Goal: Check status: Check status

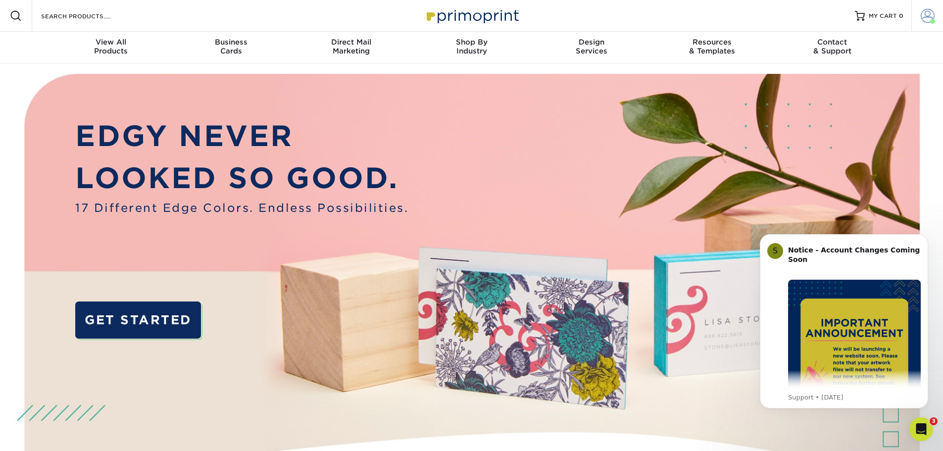
click at [933, 14] on span at bounding box center [928, 16] width 14 height 14
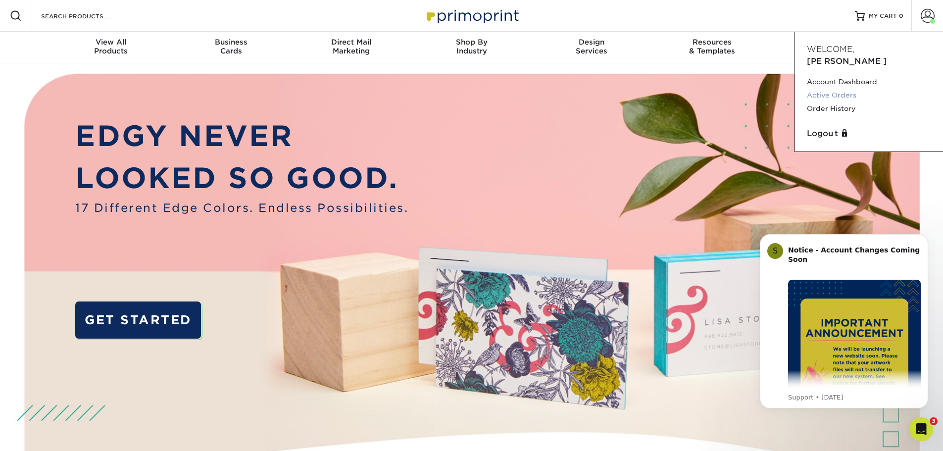
click at [845, 89] on link "Active Orders" at bounding box center [869, 95] width 124 height 13
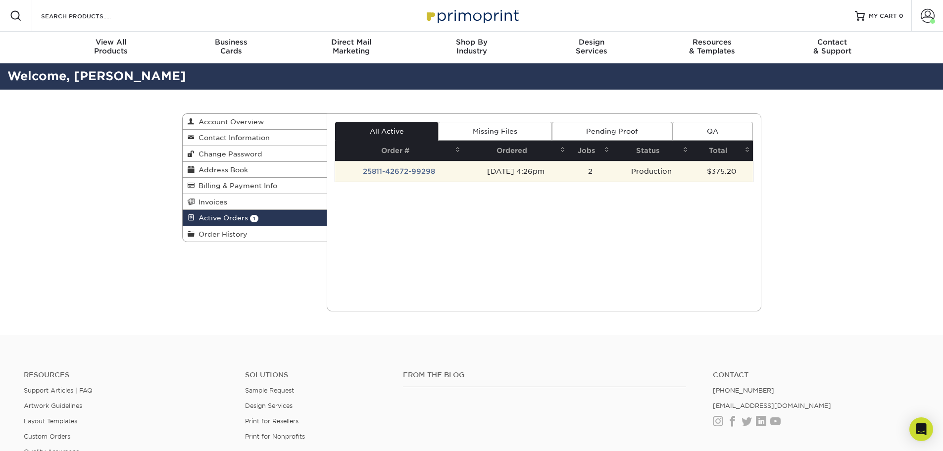
click at [423, 171] on td "25811-42672-99298" at bounding box center [399, 171] width 128 height 21
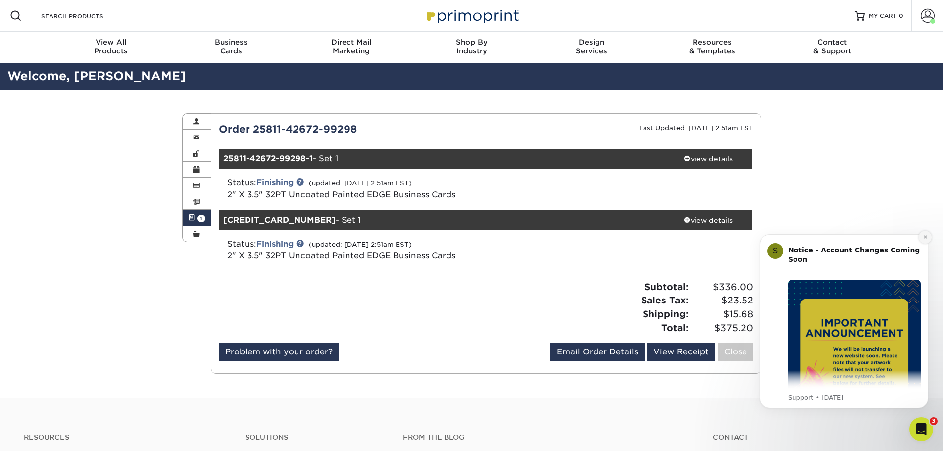
click at [926, 237] on icon "Dismiss notification" at bounding box center [924, 236] width 3 height 3
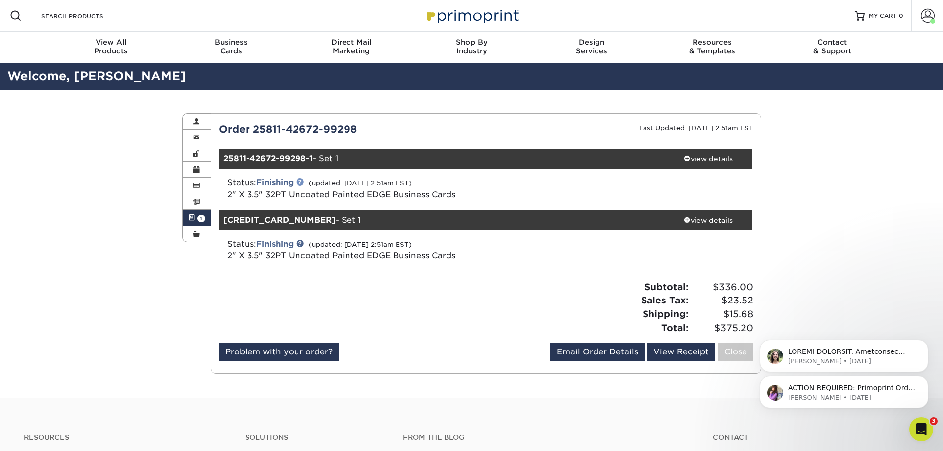
click at [303, 181] on link at bounding box center [300, 182] width 8 height 8
click at [195, 137] on span at bounding box center [196, 138] width 7 height 8
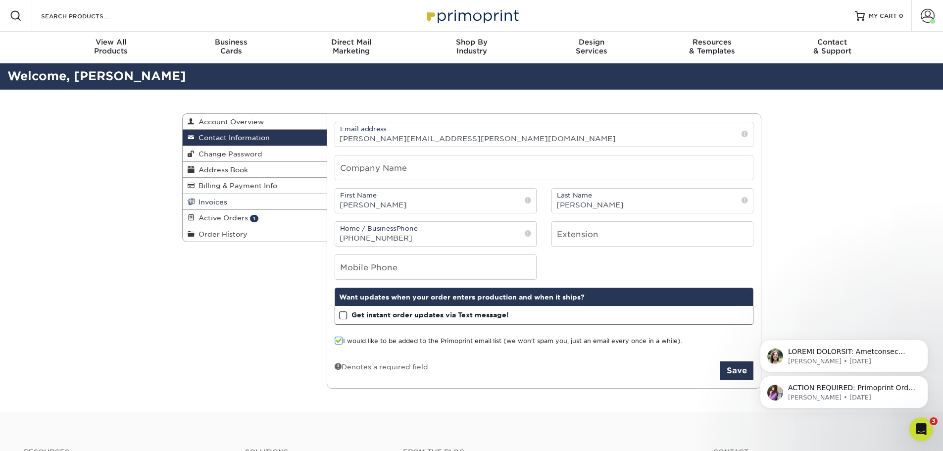
click at [223, 203] on span "Invoices" at bounding box center [211, 202] width 33 height 8
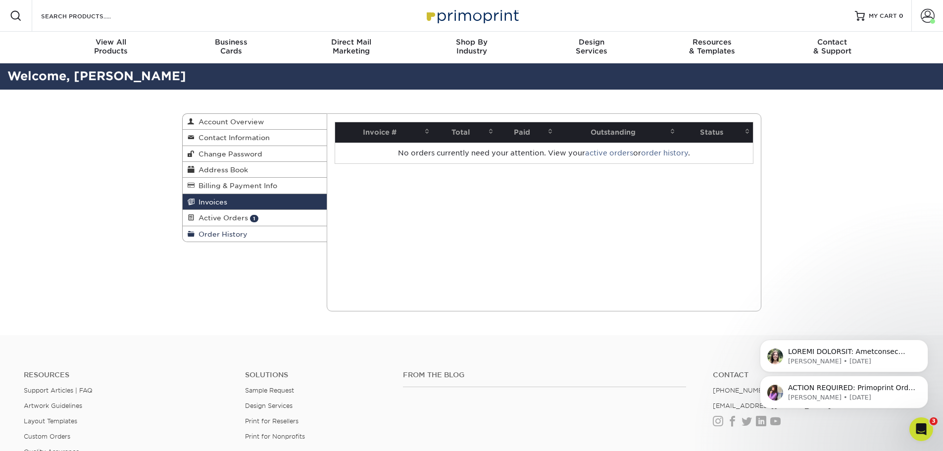
click at [227, 233] on span "Order History" at bounding box center [221, 234] width 53 height 8
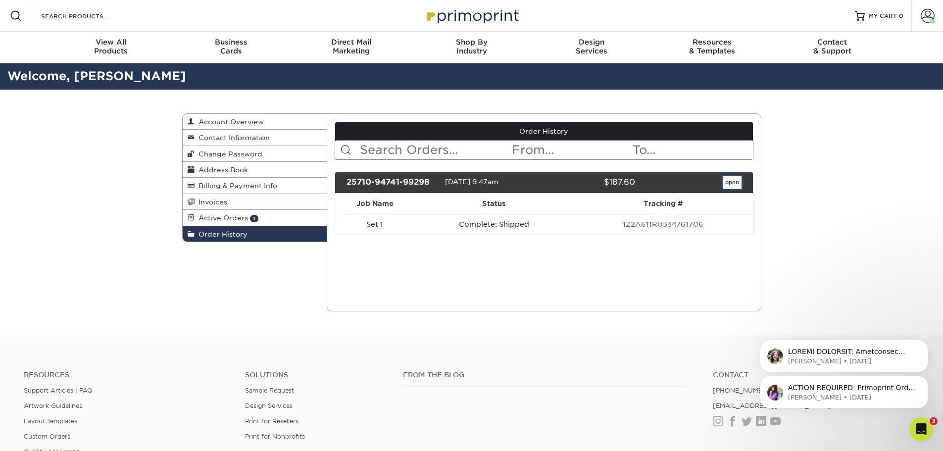
click at [730, 183] on link "open" at bounding box center [732, 182] width 19 height 13
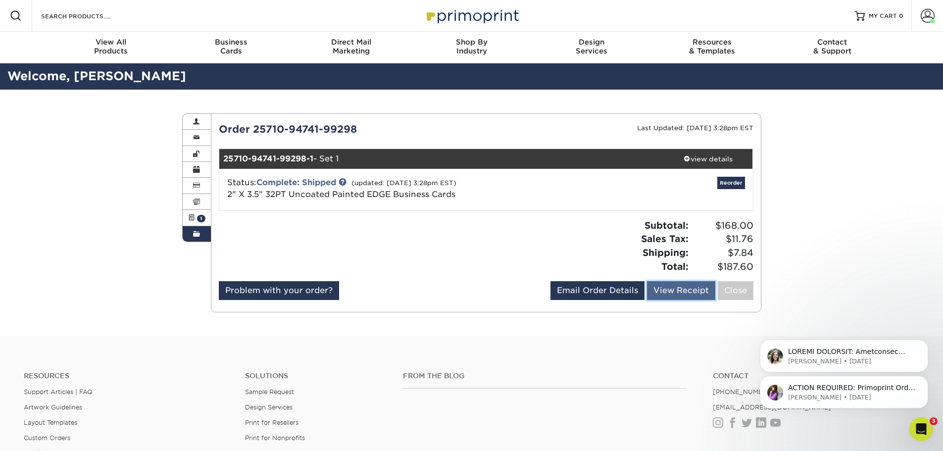
click at [692, 293] on link "View Receipt" at bounding box center [681, 290] width 68 height 19
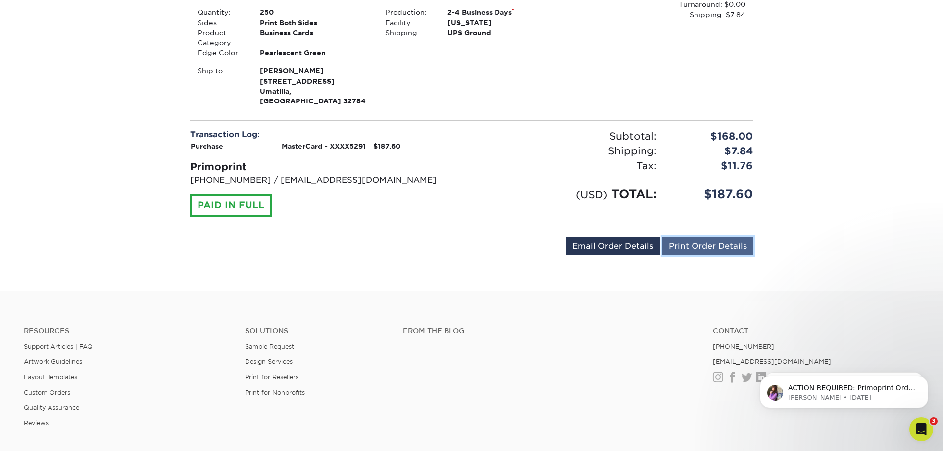
click at [711, 237] on link "Print Order Details" at bounding box center [707, 246] width 91 height 19
